Goal: Information Seeking & Learning: Learn about a topic

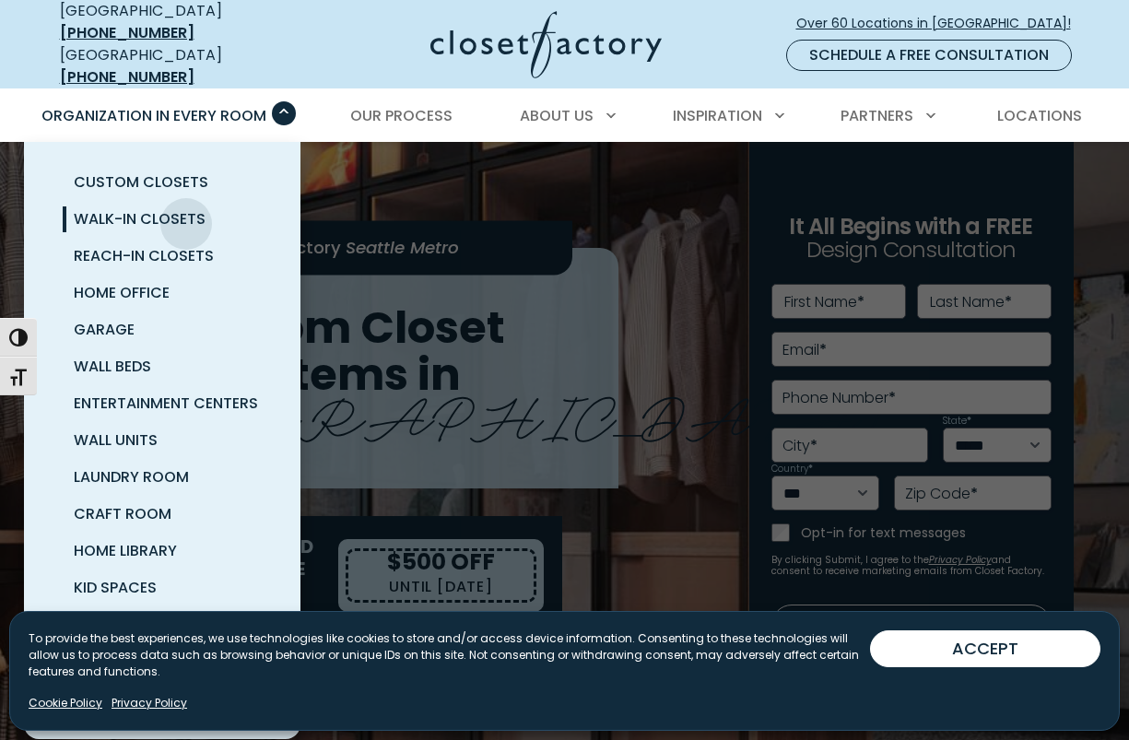
click at [186, 210] on span "Walk-In Closets" at bounding box center [140, 218] width 132 height 21
click at [119, 251] on span "Reach-In Closets" at bounding box center [144, 255] width 140 height 21
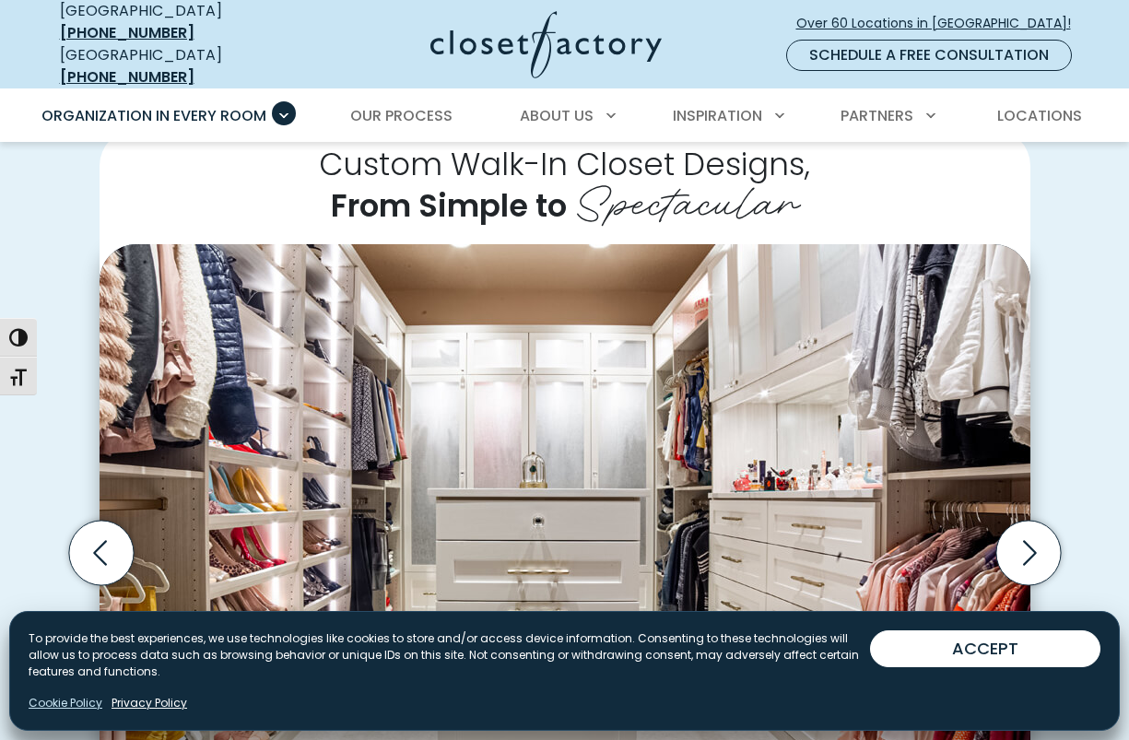
click at [88, 703] on link "Cookie Policy" at bounding box center [66, 703] width 74 height 17
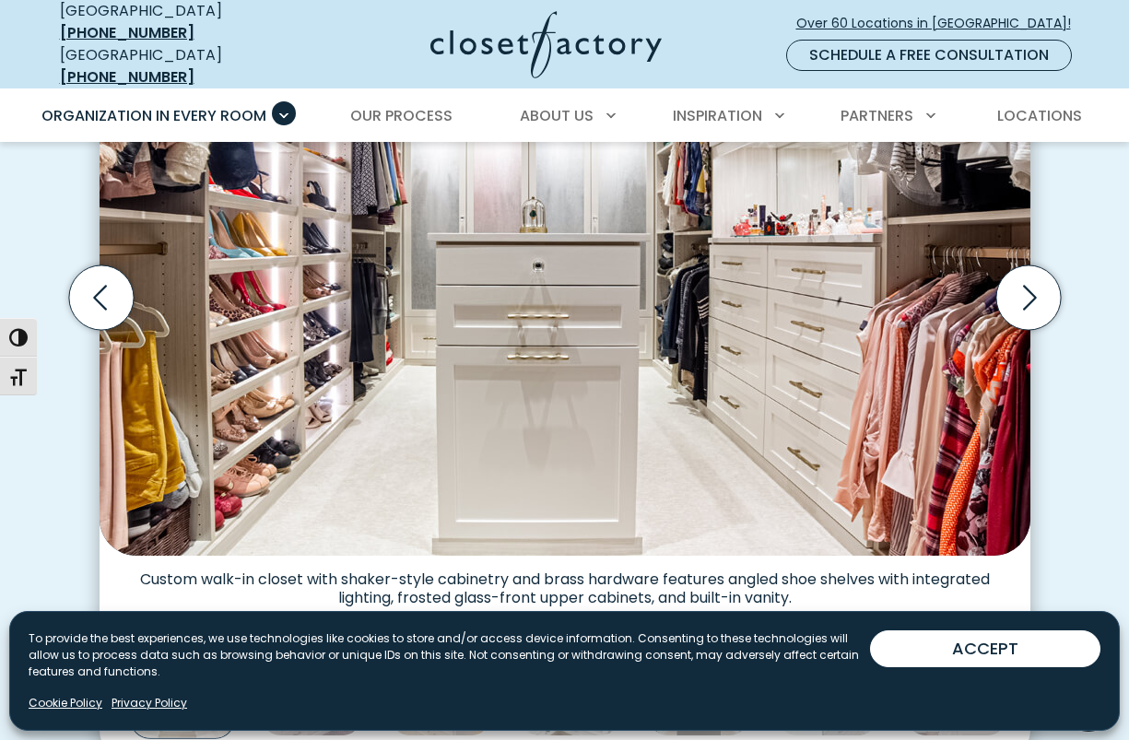
scroll to position [578, 0]
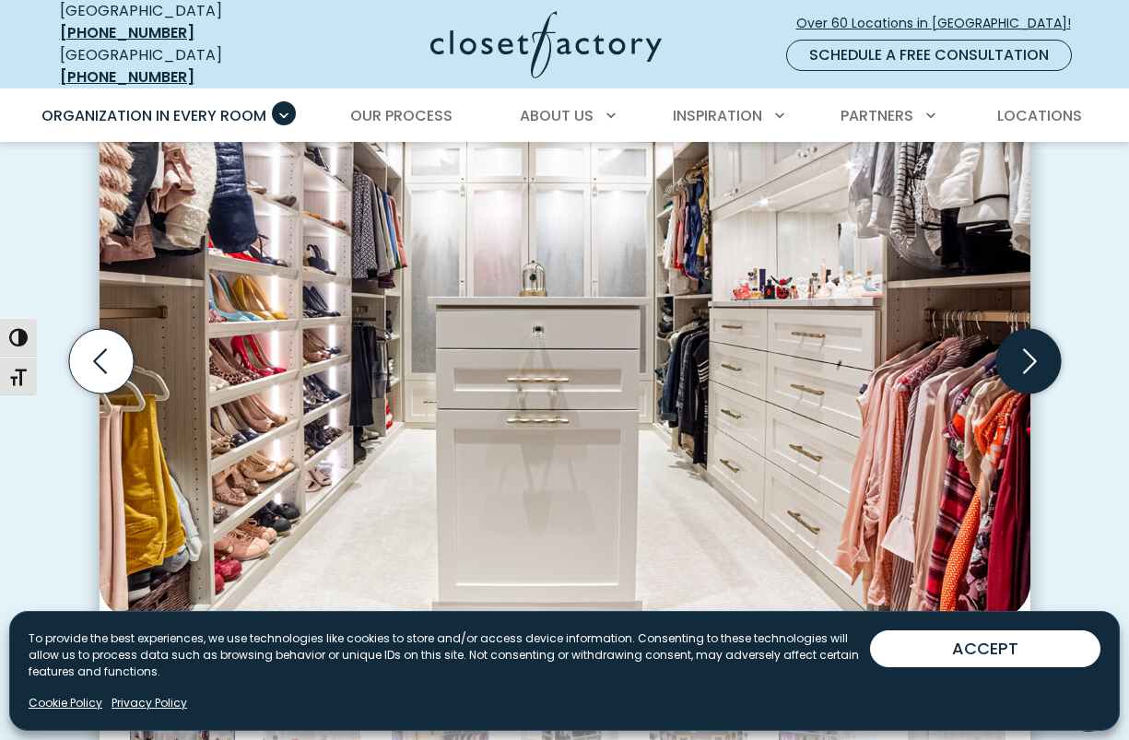
click at [1027, 335] on icon "Next slide" at bounding box center [1028, 361] width 65 height 65
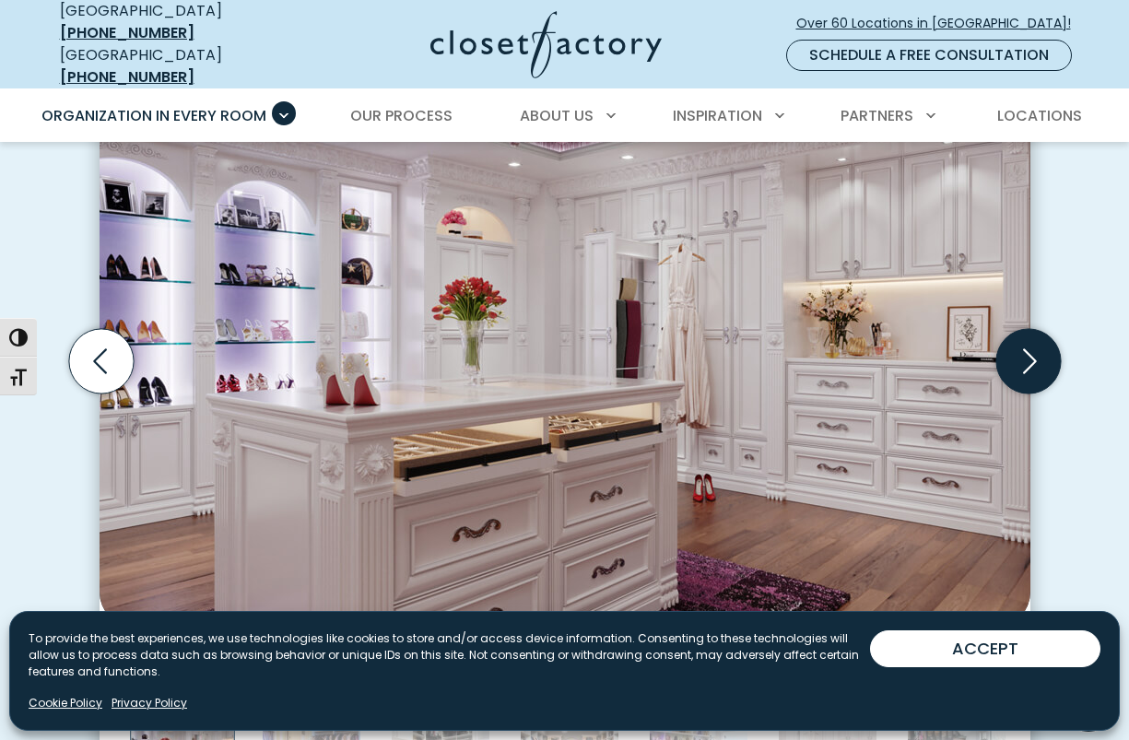
click at [1027, 335] on icon "Next slide" at bounding box center [1028, 361] width 65 height 65
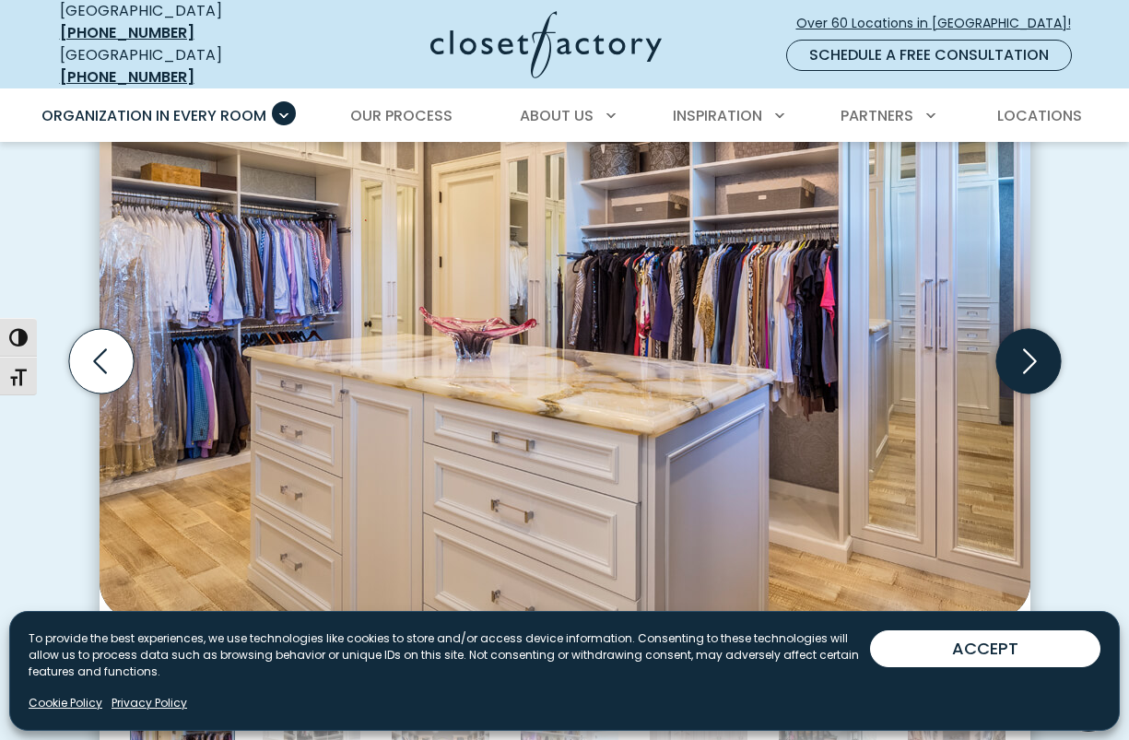
click at [1027, 335] on icon "Next slide" at bounding box center [1028, 361] width 65 height 65
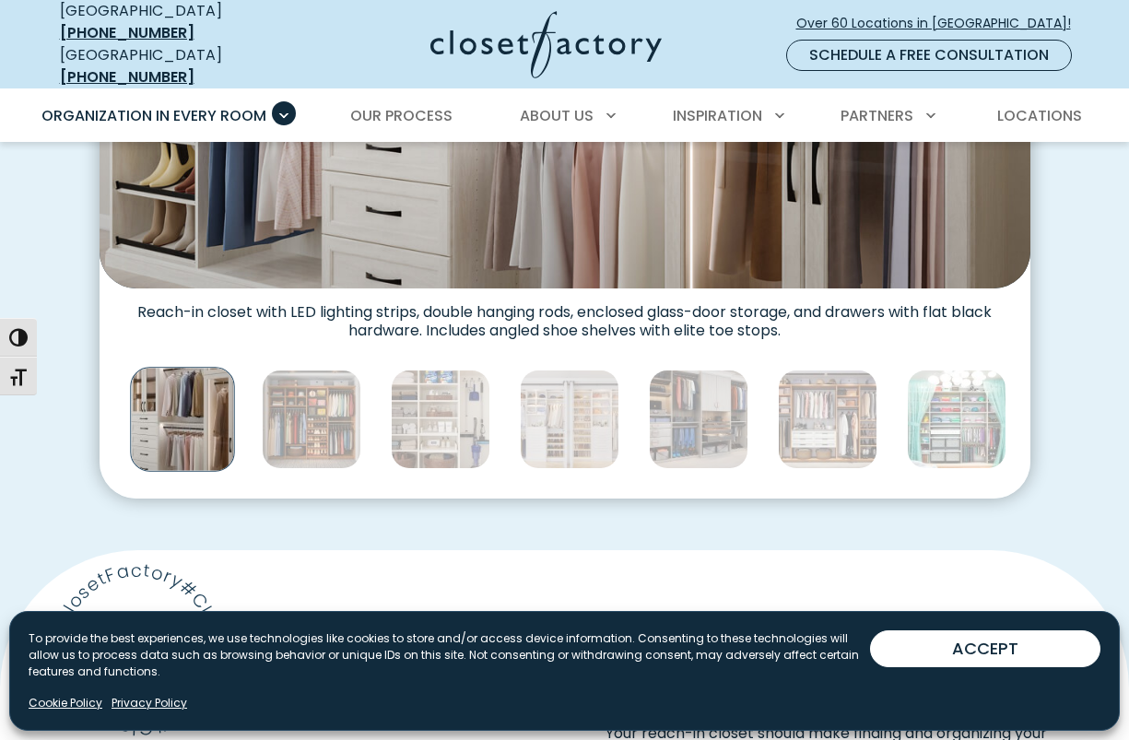
scroll to position [827, 0]
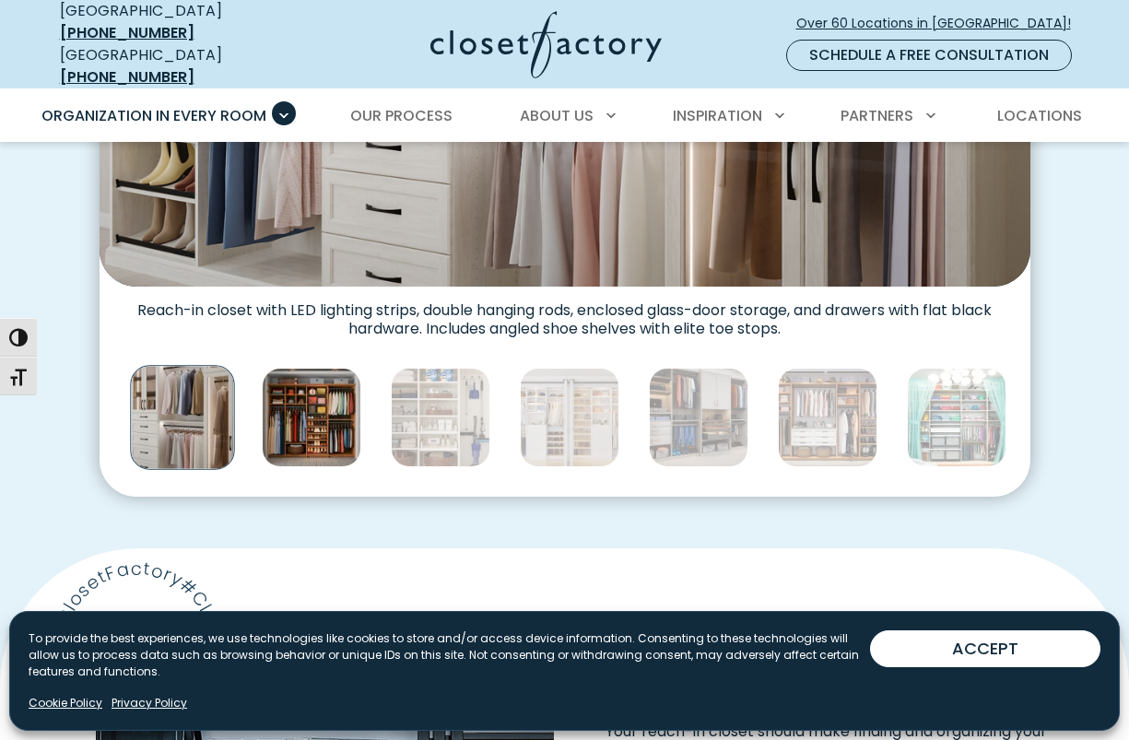
click at [293, 394] on img "Thumbnail Gallery" at bounding box center [312, 418] width 100 height 100
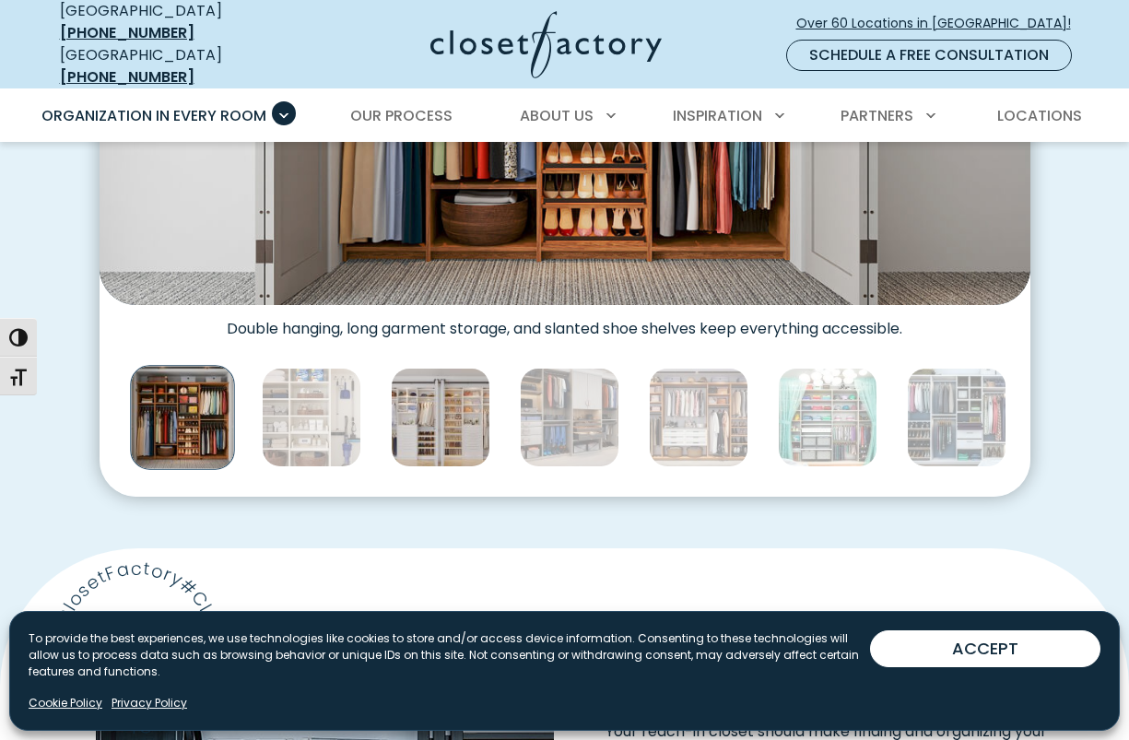
click at [395, 383] on img "Thumbnail Gallery" at bounding box center [441, 418] width 100 height 100
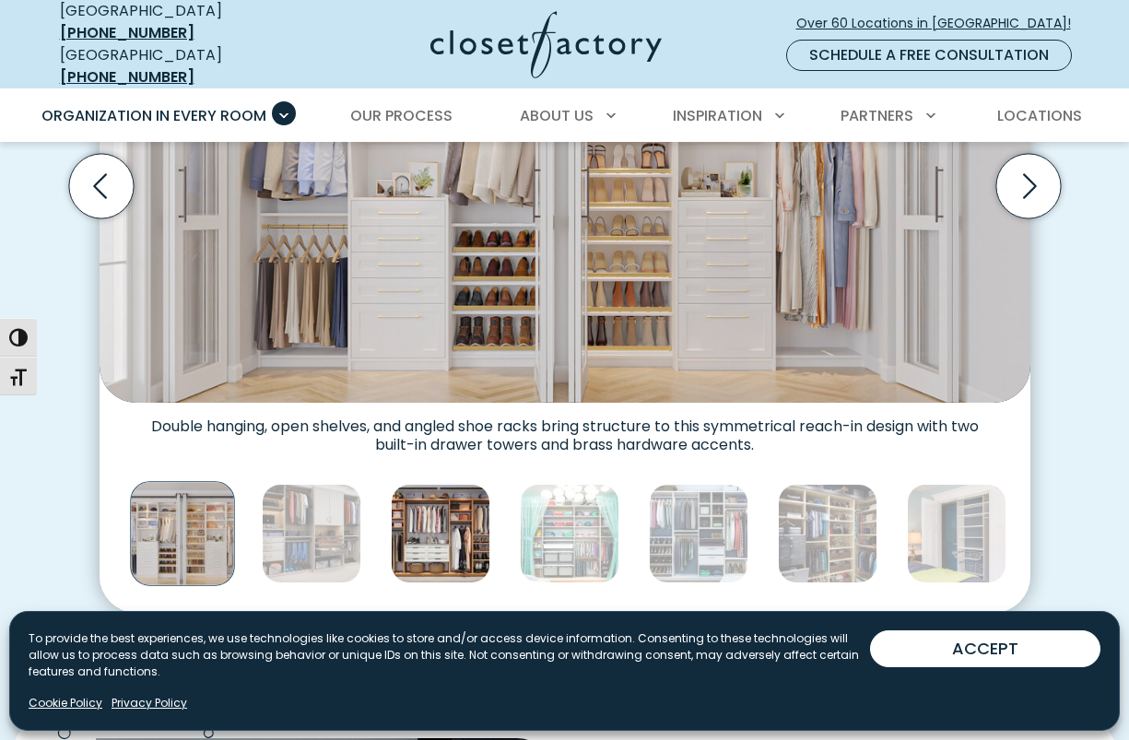
scroll to position [715, 0]
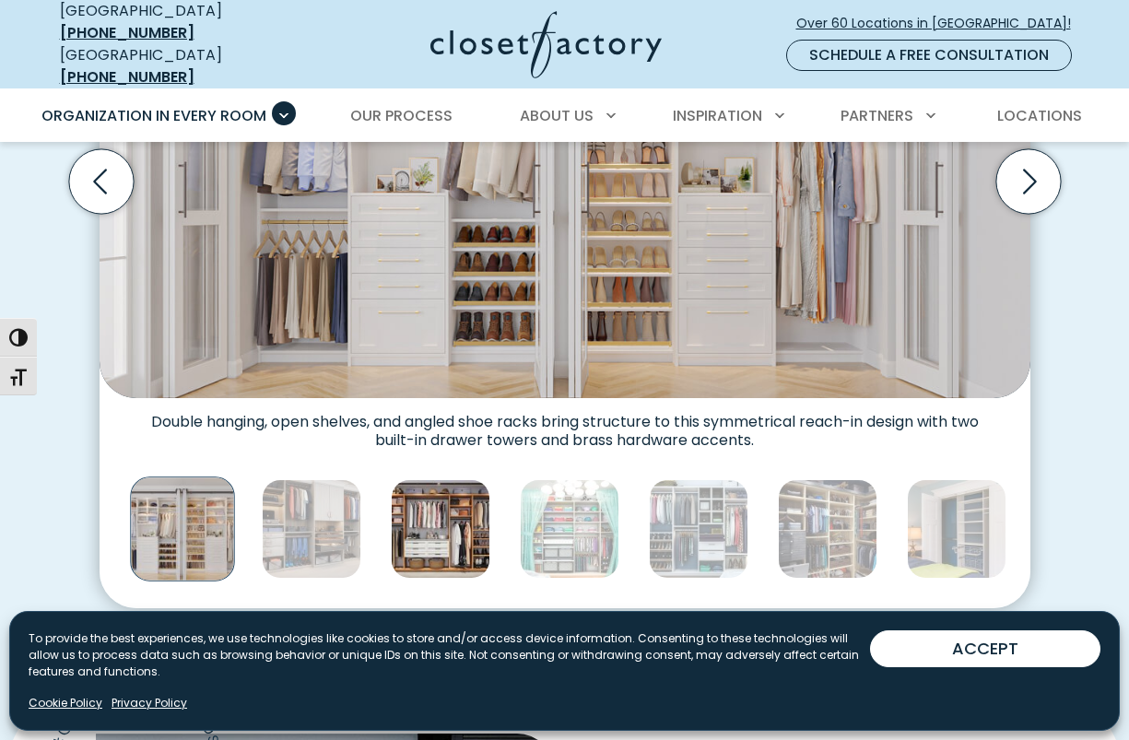
click at [465, 514] on img "Thumbnail Gallery" at bounding box center [441, 529] width 100 height 100
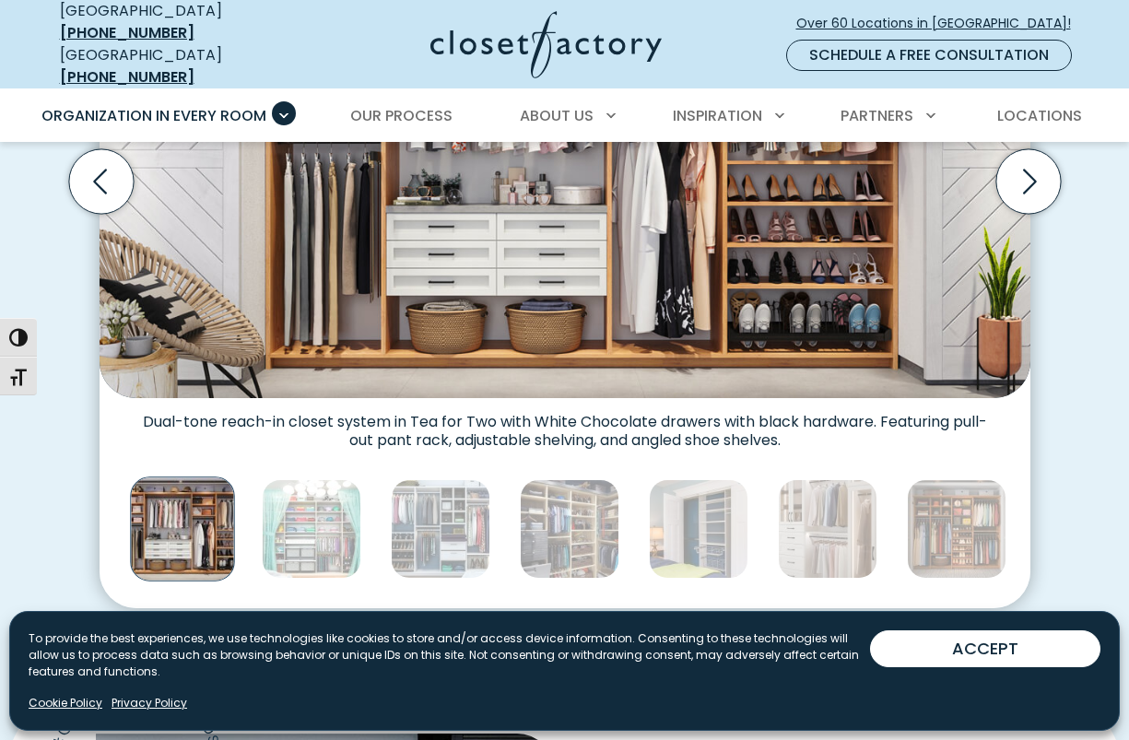
click at [526, 504] on img "Thumbnail Gallery" at bounding box center [570, 529] width 100 height 100
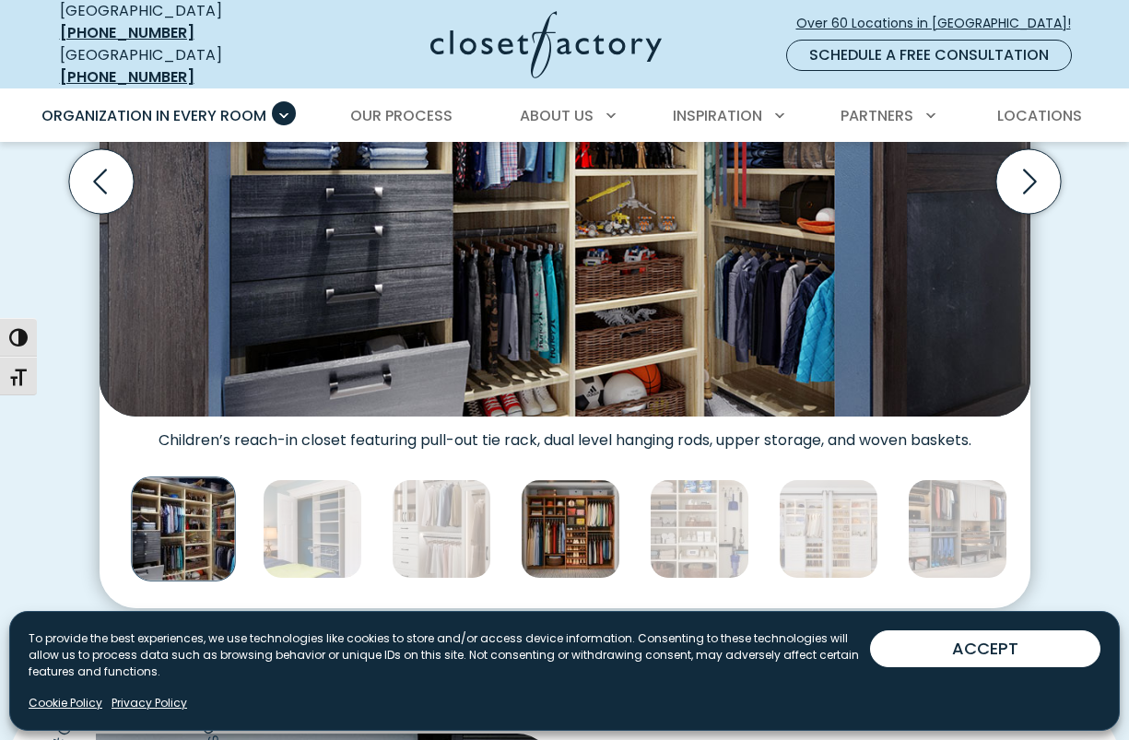
click at [545, 504] on img "Thumbnail Gallery" at bounding box center [571, 529] width 100 height 100
click at [558, 507] on img "Thumbnail Gallery" at bounding box center [570, 529] width 100 height 100
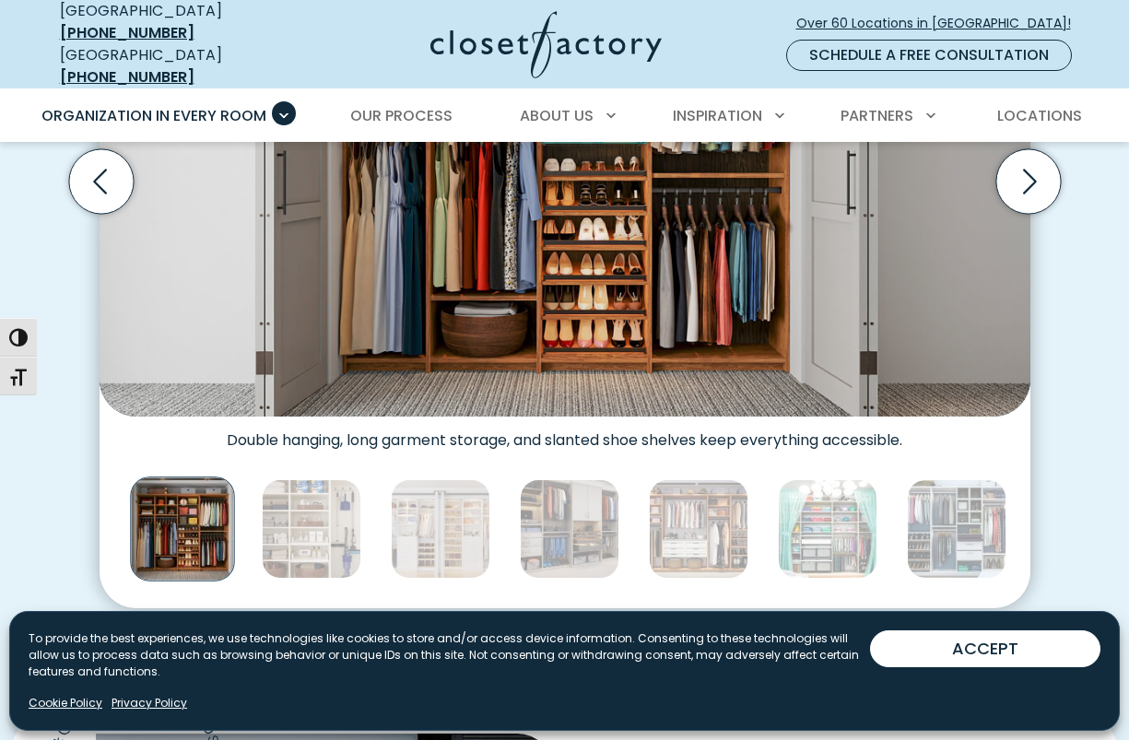
click at [596, 509] on img "Thumbnail Gallery" at bounding box center [570, 529] width 100 height 100
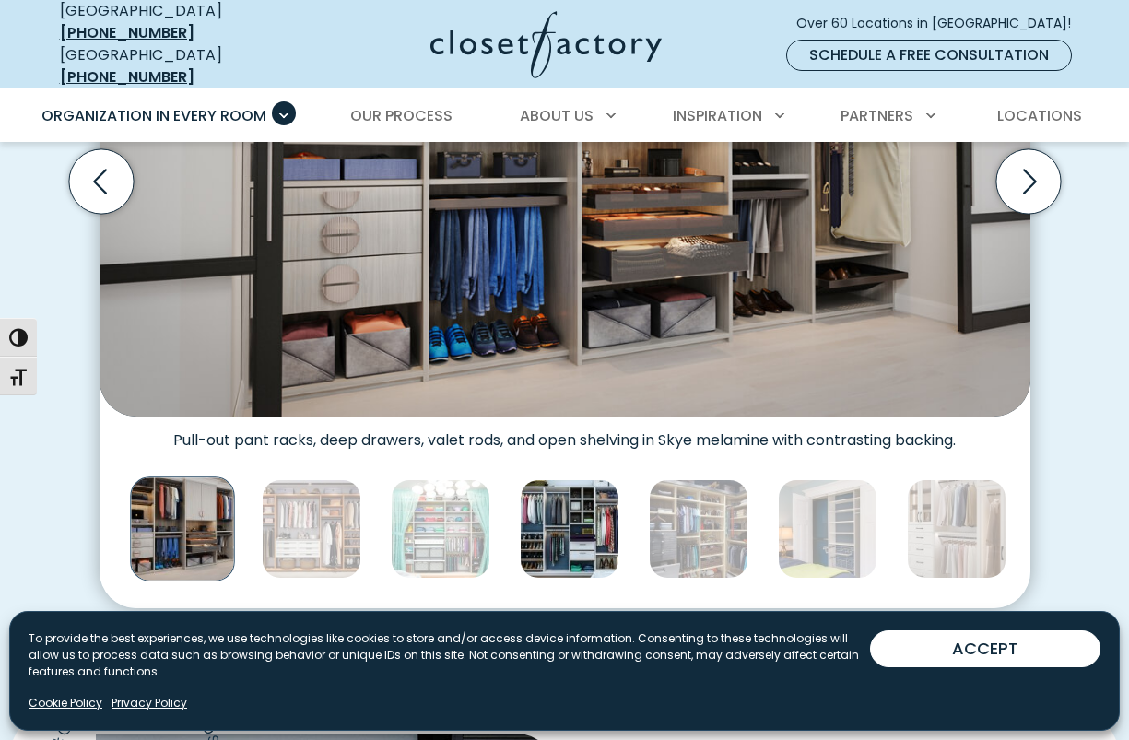
click at [597, 509] on img "Thumbnail Gallery" at bounding box center [570, 529] width 100 height 100
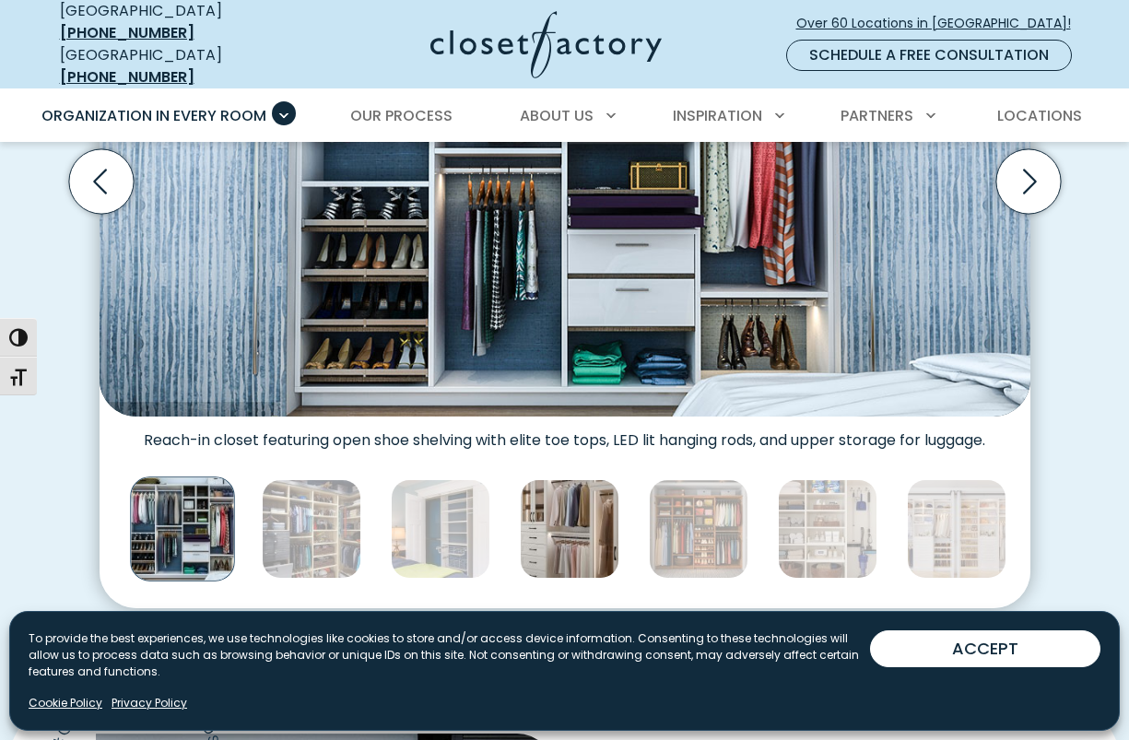
click at [593, 519] on img "Thumbnail Gallery" at bounding box center [570, 529] width 100 height 100
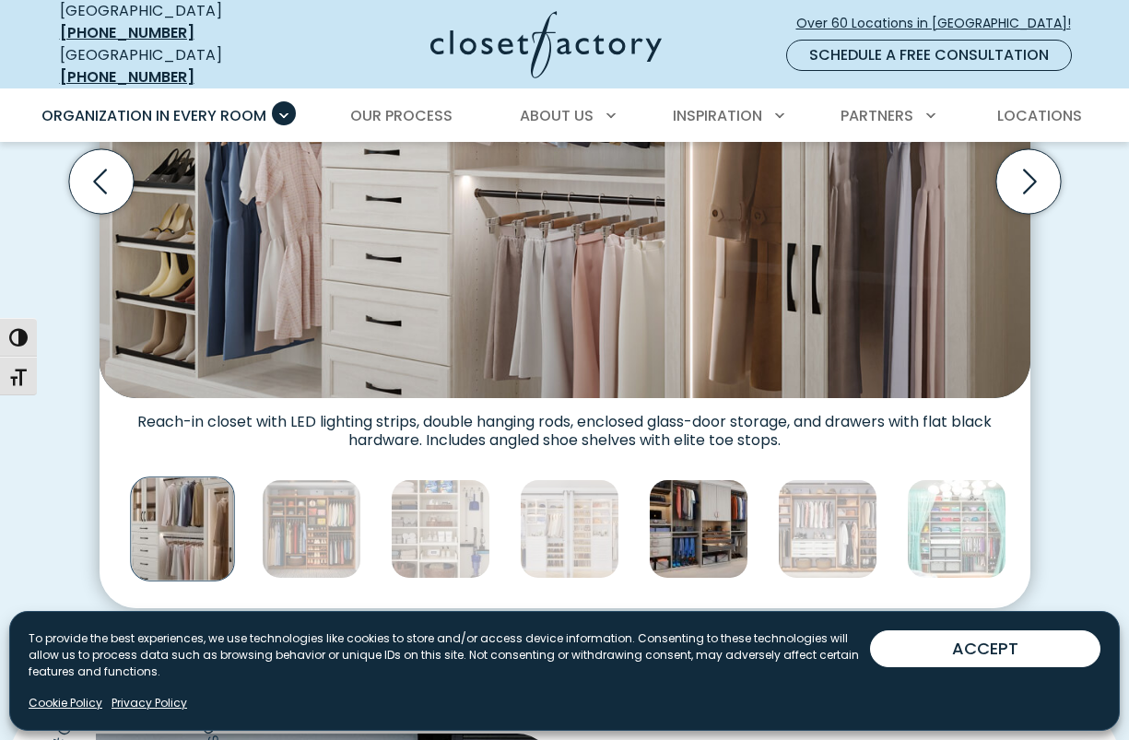
click at [652, 503] on img "Thumbnail Gallery" at bounding box center [699, 529] width 100 height 100
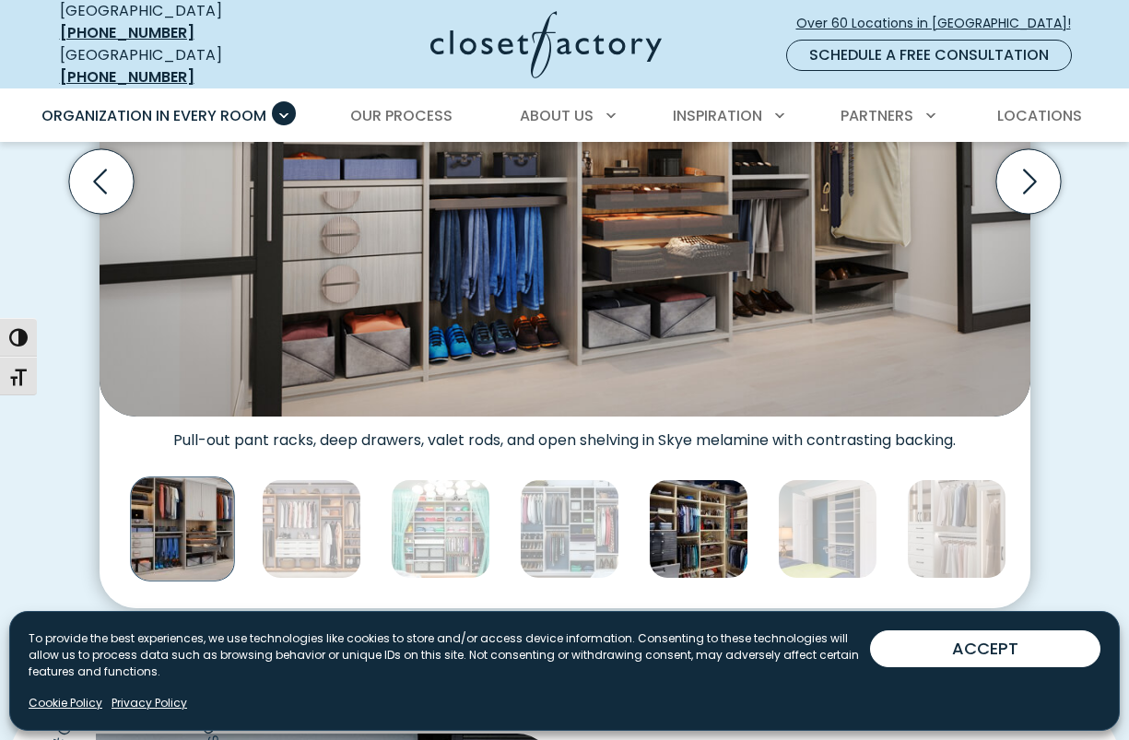
click at [721, 494] on img "Thumbnail Gallery" at bounding box center [699, 529] width 100 height 100
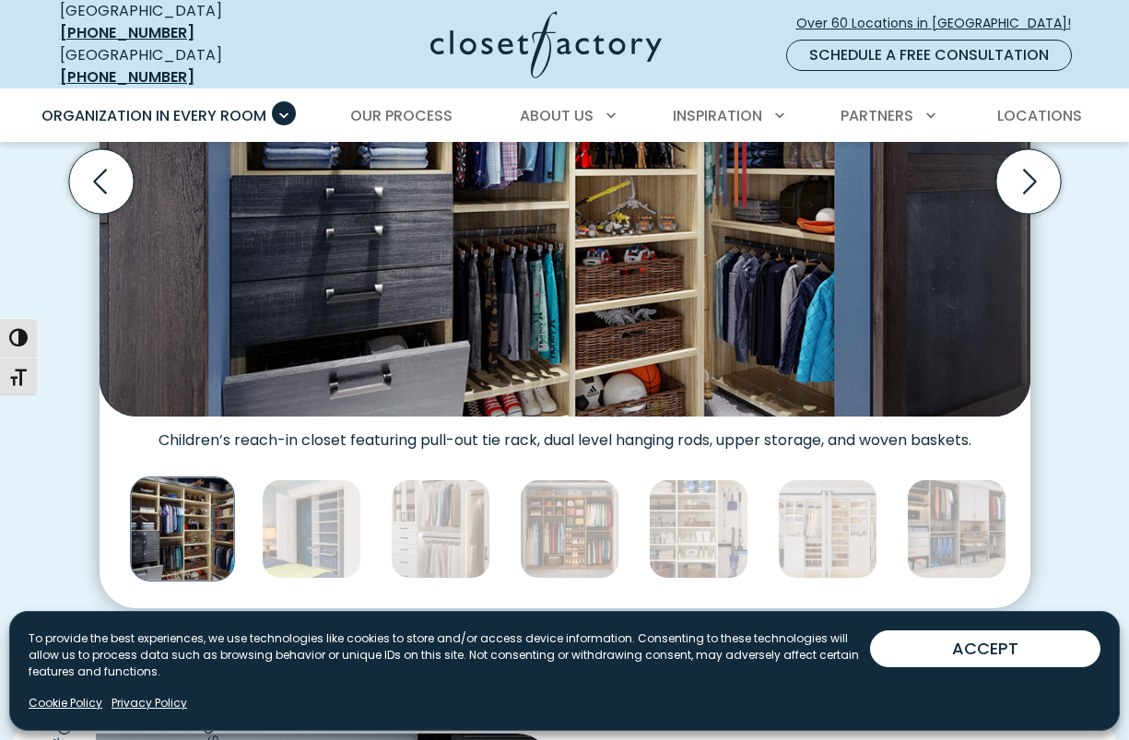
click at [779, 479] on img "Thumbnail Gallery" at bounding box center [828, 529] width 100 height 100
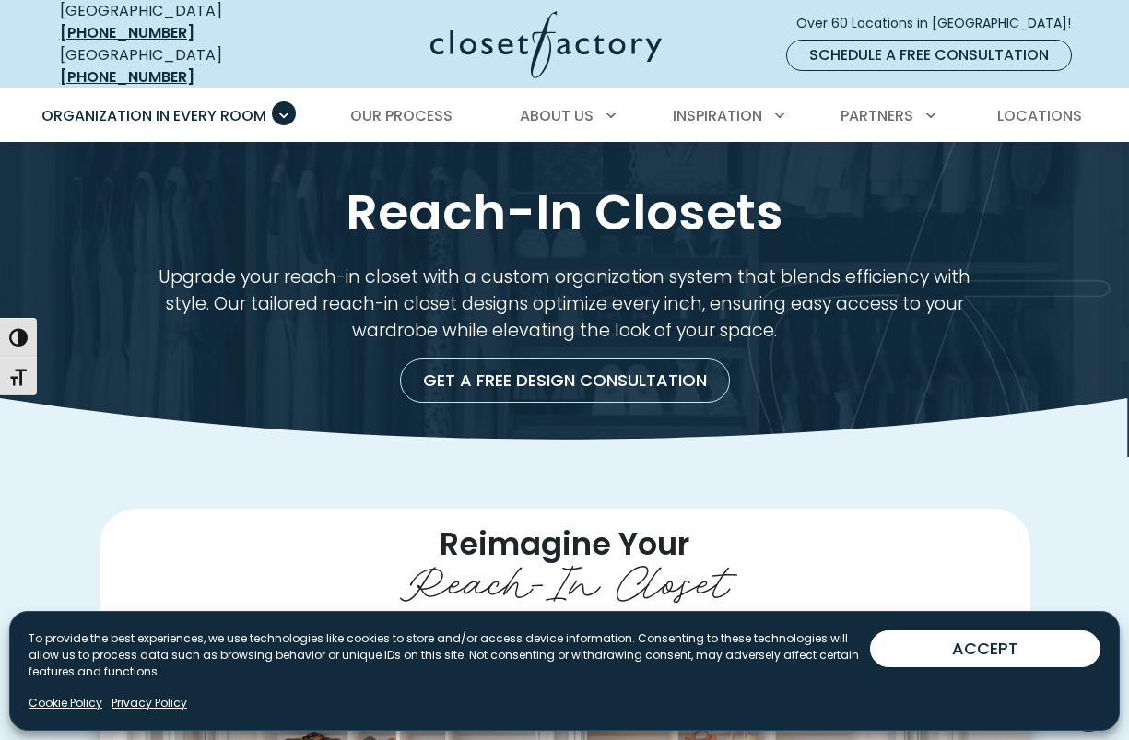
scroll to position [0, 0]
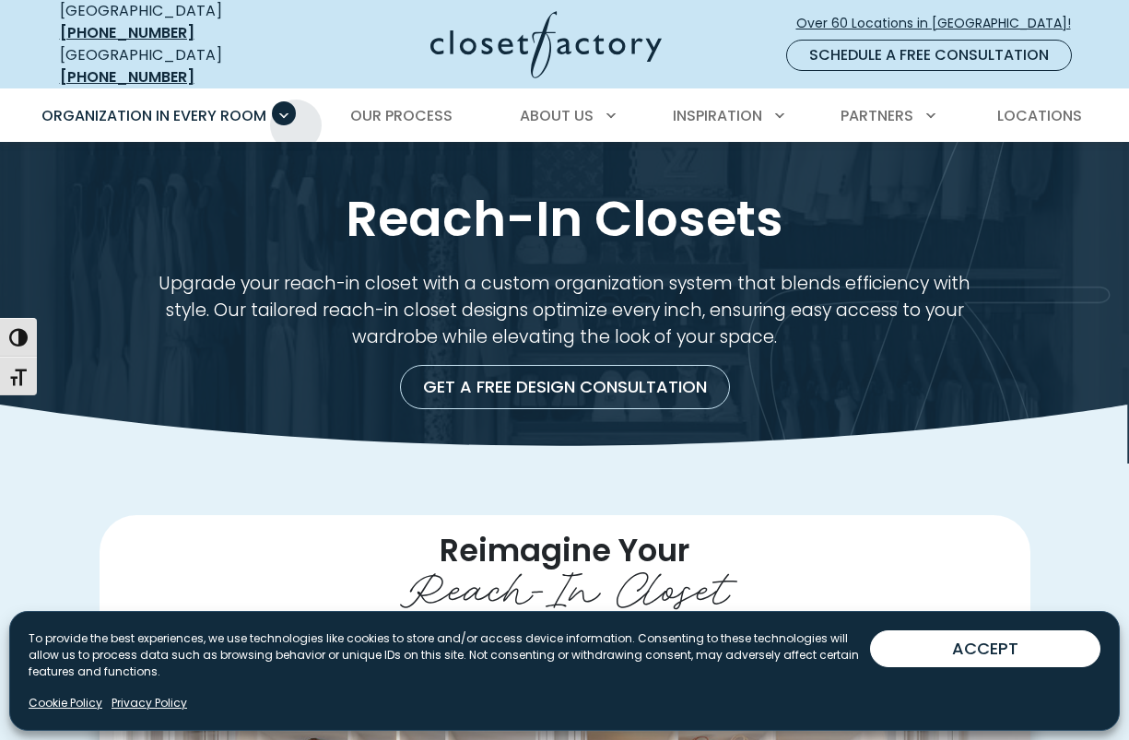
click at [296, 112] on ul "Organization in Every Room Custom Closets Walk-In Closets Reach-In Closets Home…" at bounding box center [565, 116] width 1073 height 52
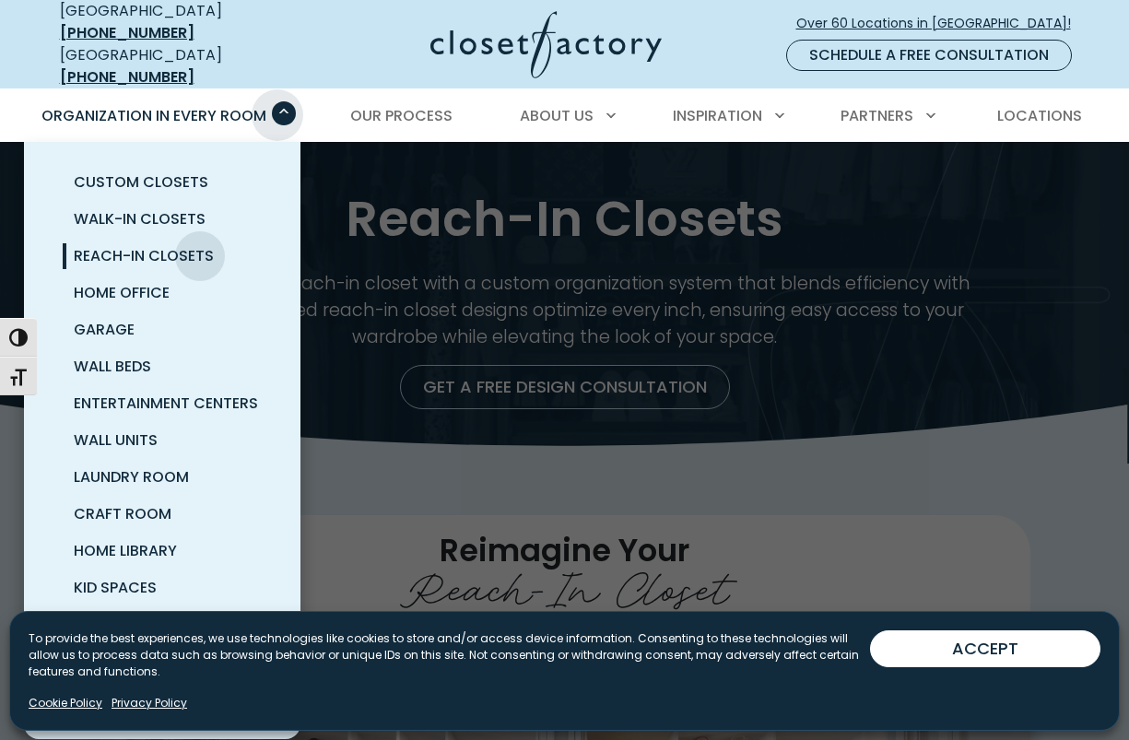
click at [278, 101] on span "Primary Menu" at bounding box center [284, 113] width 24 height 24
